Goal: Information Seeking & Learning: Learn about a topic

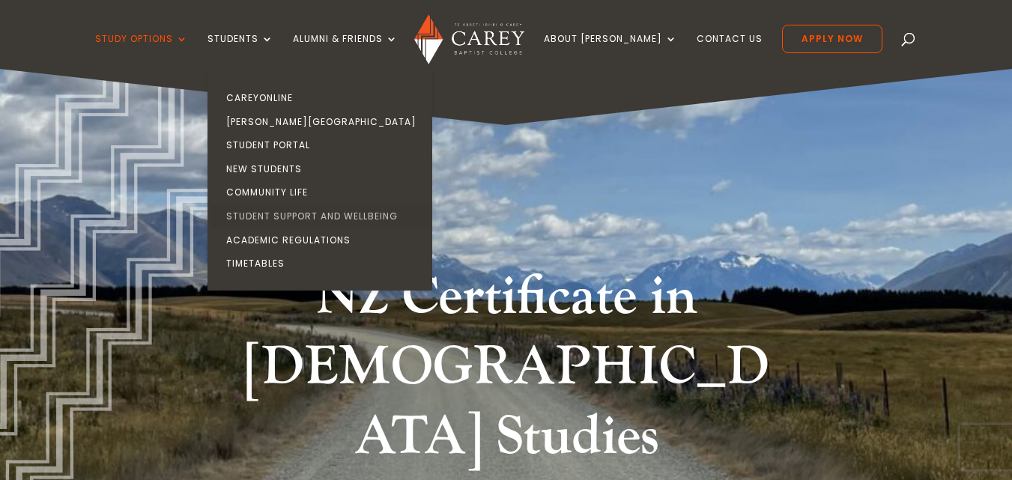
click at [291, 217] on link "Student Support and Wellbeing" at bounding box center [323, 216] width 225 height 24
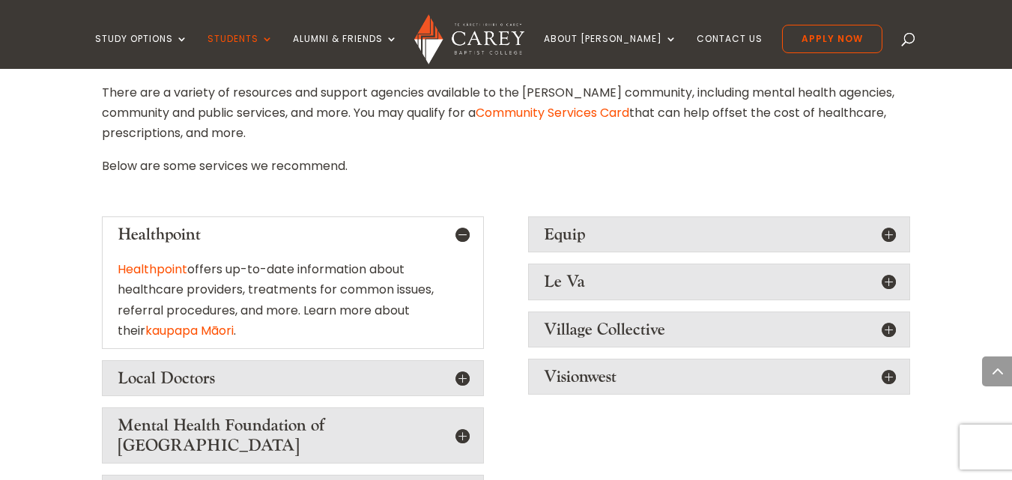
scroll to position [2657, 0]
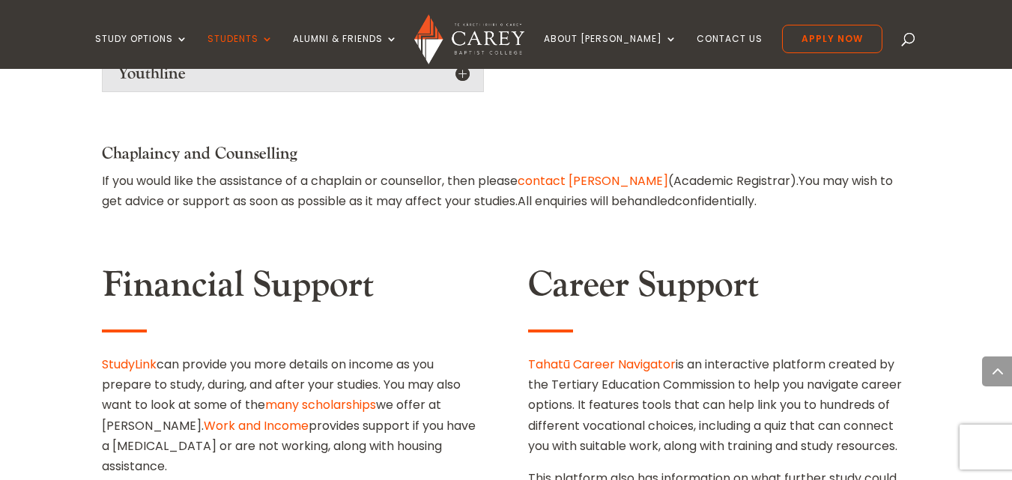
click at [348, 396] on link "many scholarships" at bounding box center [320, 404] width 111 height 17
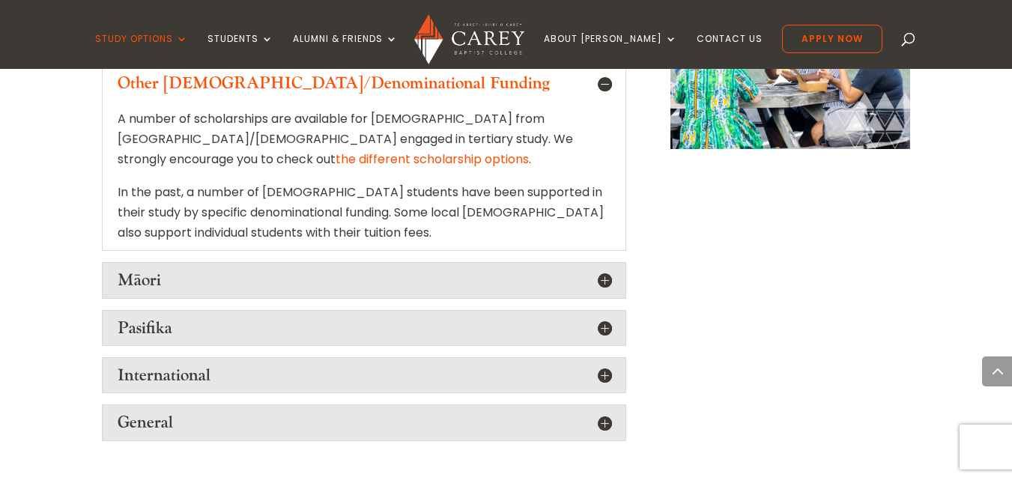
scroll to position [2097, 0]
